Goal: Find specific page/section: Find specific page/section

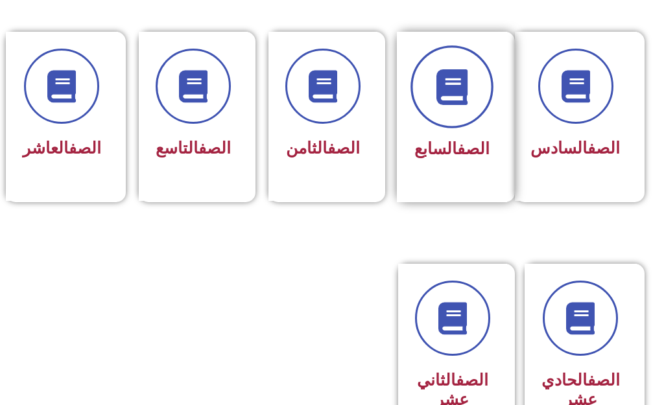
scroll to position [519, 0]
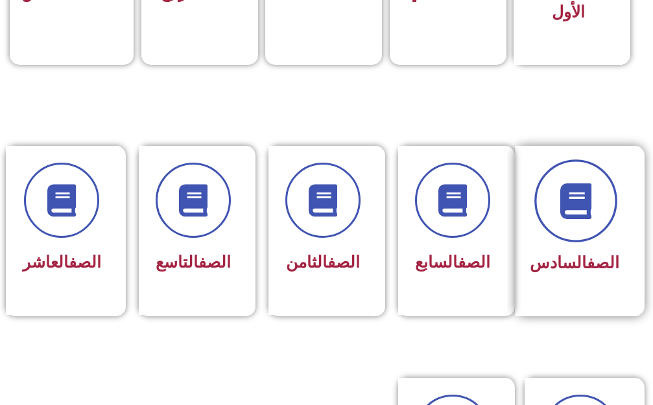
click at [580, 227] on span at bounding box center [575, 201] width 83 height 83
click at [604, 187] on span at bounding box center [575, 201] width 83 height 83
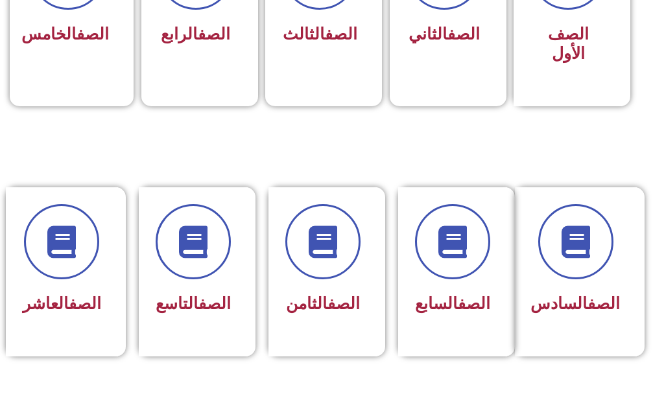
scroll to position [454, 0]
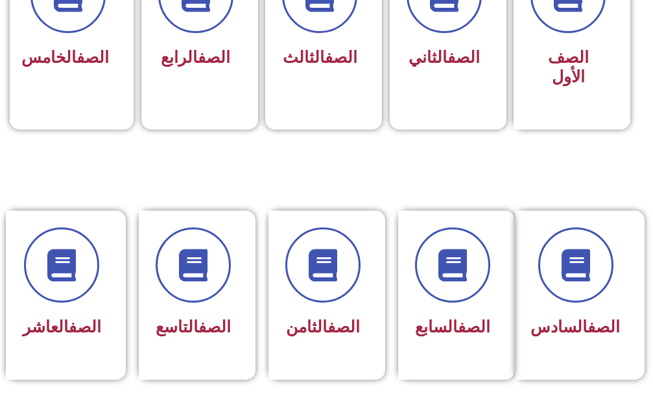
drag, startPoint x: 596, startPoint y: 179, endPoint x: 589, endPoint y: 176, distance: 7.6
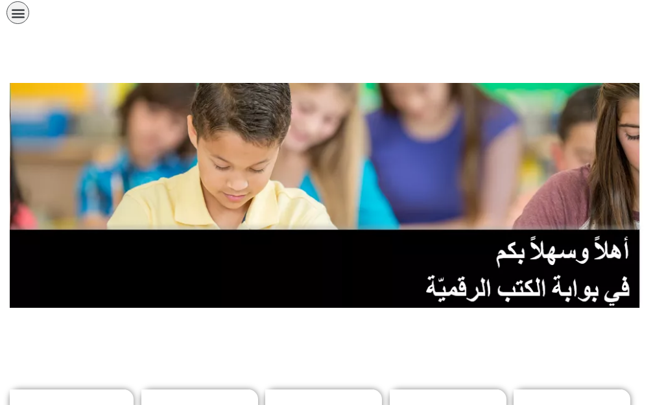
scroll to position [0, 0]
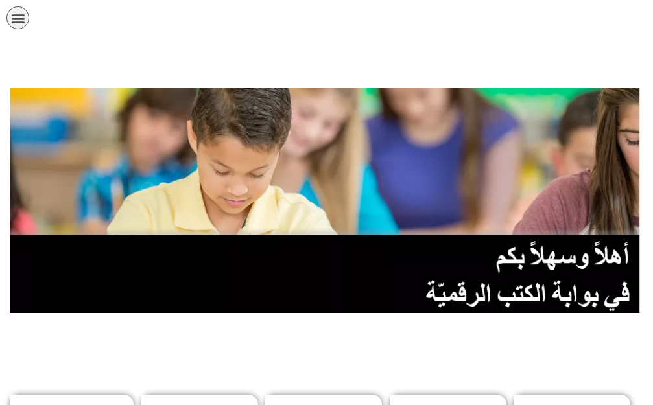
click at [20, 16] on icon "כפתור פתיחת תפריט" at bounding box center [18, 18] width 14 height 14
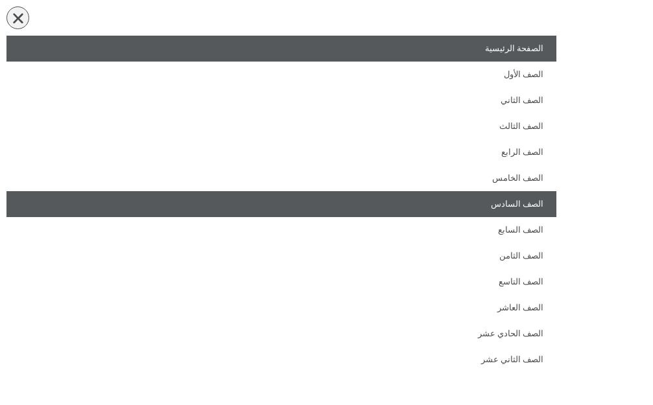
click at [499, 209] on link "الصف السادس" at bounding box center [281, 204] width 550 height 26
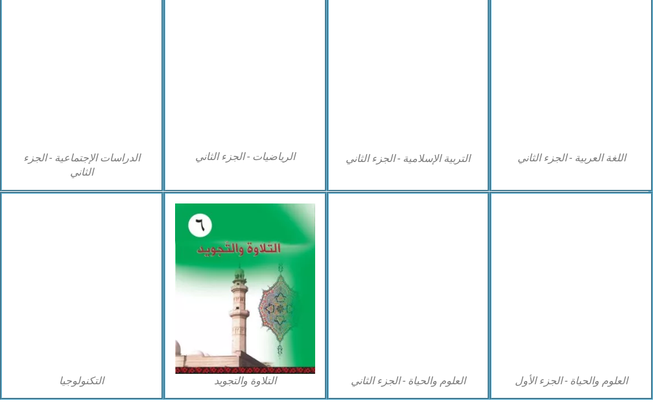
scroll to position [752, 0]
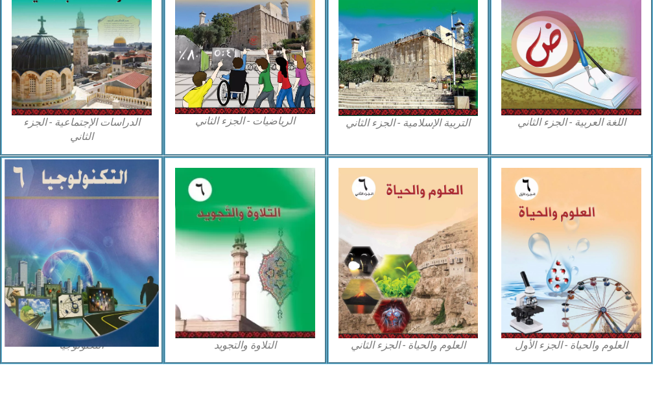
click at [116, 245] on img at bounding box center [82, 253] width 154 height 188
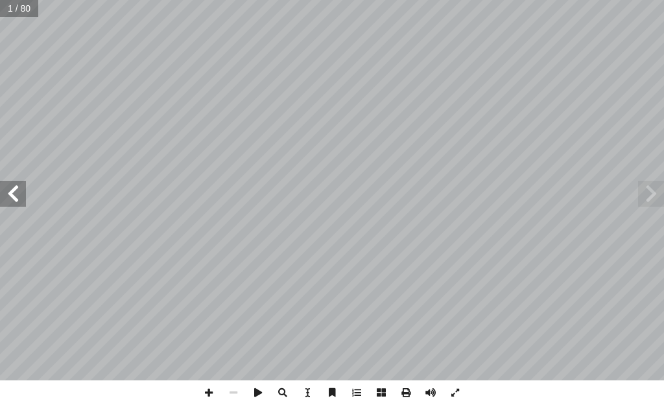
click at [22, 196] on span at bounding box center [13, 194] width 26 height 26
